Goal: Task Accomplishment & Management: Manage account settings

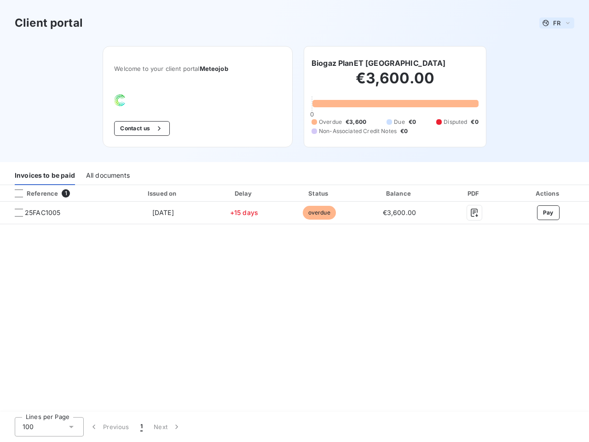
click at [557, 23] on span "FR" at bounding box center [556, 22] width 7 height 7
click at [141, 128] on button "Contact us" at bounding box center [142, 128] width 56 height 15
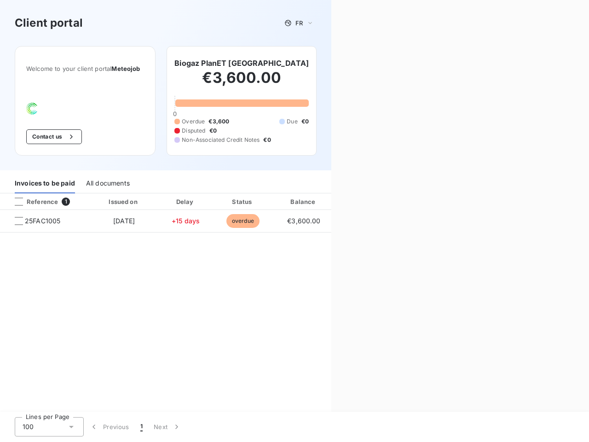
click at [351, 63] on div "Contact us Fill out the form below, and a member of our team will get back to y…" at bounding box center [460, 221] width 258 height 442
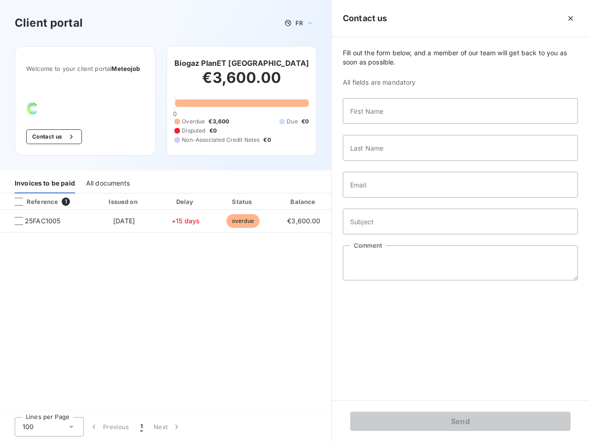
click at [45, 175] on div "Invoices to be paid" at bounding box center [45, 183] width 60 height 19
click at [107, 175] on div "All documents" at bounding box center [108, 183] width 44 height 19
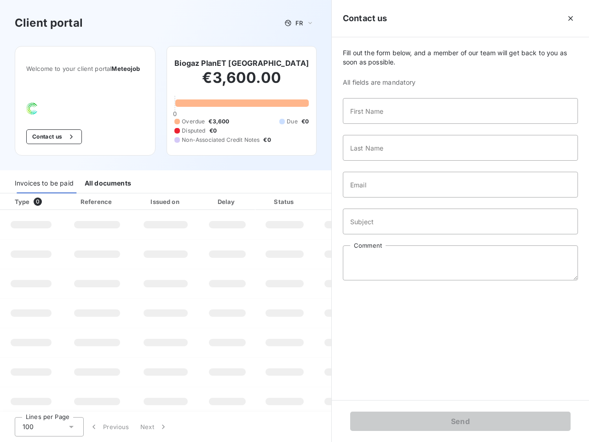
click at [59, 193] on th "Type 0" at bounding box center [31, 201] width 62 height 17
click at [19, 193] on th "Type 0" at bounding box center [31, 201] width 62 height 17
click at [162, 193] on th "Issued on" at bounding box center [165, 201] width 67 height 17
click at [244, 193] on th "Delay" at bounding box center [227, 201] width 56 height 17
click at [319, 193] on th "Amount" at bounding box center [345, 201] width 63 height 17
